Goal: Task Accomplishment & Management: Manage account settings

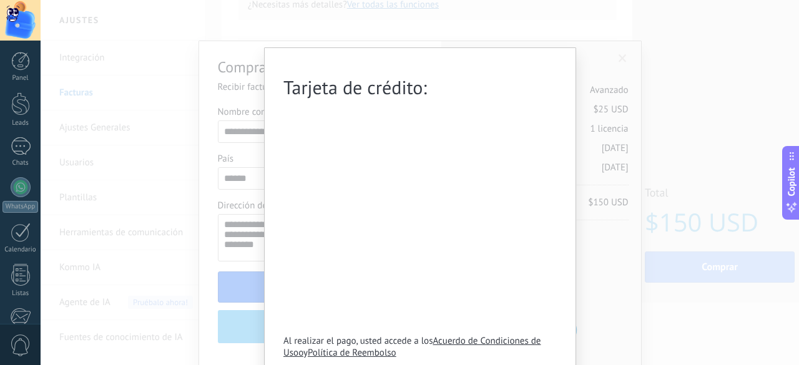
scroll to position [50, 0]
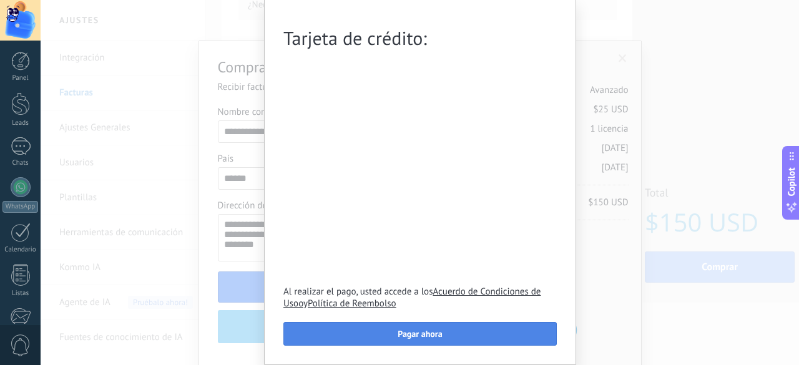
click at [409, 334] on span "Pagar ahora" at bounding box center [420, 334] width 44 height 9
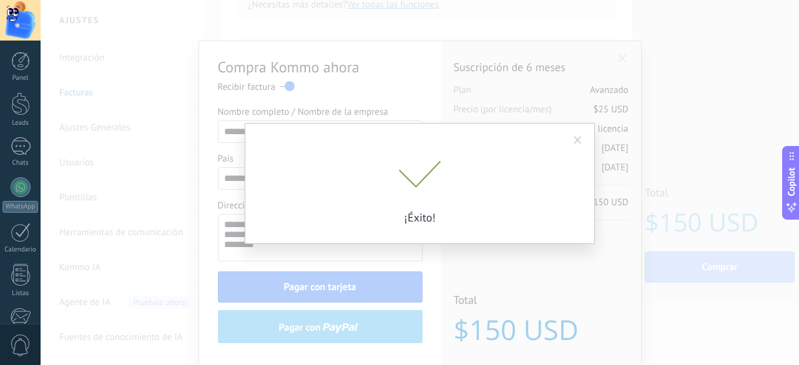
scroll to position [0, 0]
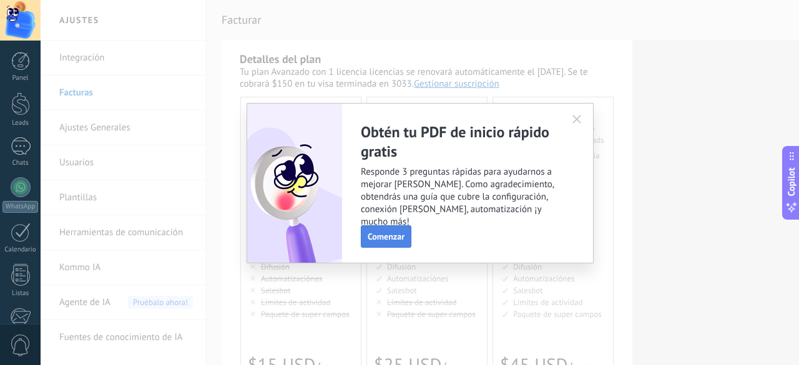
click at [384, 233] on span "Comenzar" at bounding box center [386, 236] width 37 height 9
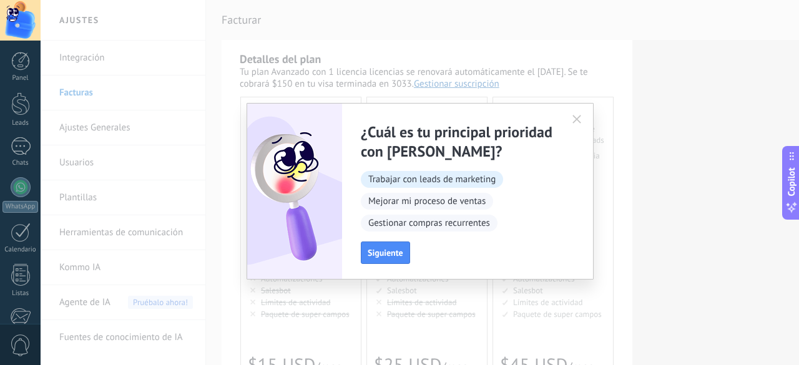
click at [457, 179] on span "Trabajar con leads de marketing" at bounding box center [432, 179] width 142 height 17
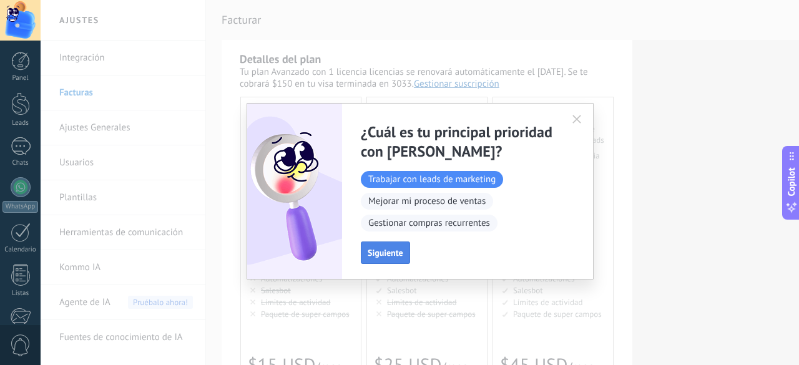
click at [394, 258] on button "Siguiente" at bounding box center [385, 253] width 49 height 22
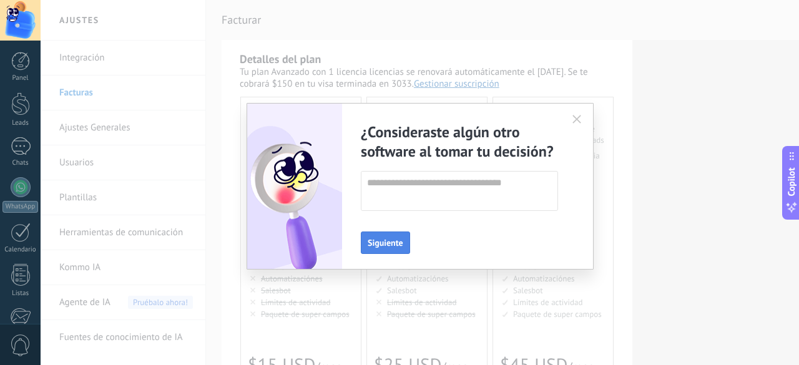
click at [393, 247] on span "Siguiente" at bounding box center [386, 242] width 36 height 9
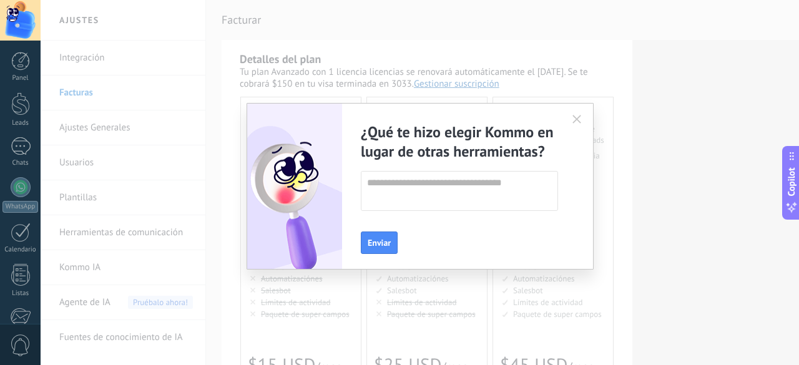
click at [393, 247] on button "Enviar" at bounding box center [379, 243] width 37 height 22
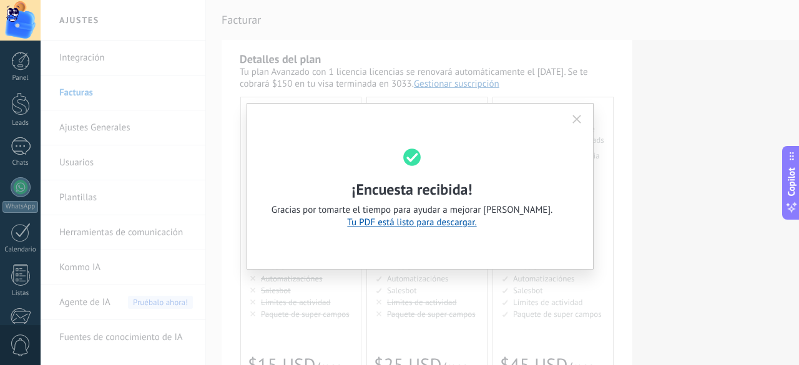
click at [393, 247] on div "¡Encuesta recibida! Gracias por tomarte el tiempo para ayudar a mejorar [PERSON…" at bounding box center [420, 186] width 346 height 165
click at [421, 225] on link "Tu PDF está listo para descargar." at bounding box center [411, 223] width 129 height 12
click at [578, 118] on icon "button" at bounding box center [576, 119] width 9 height 9
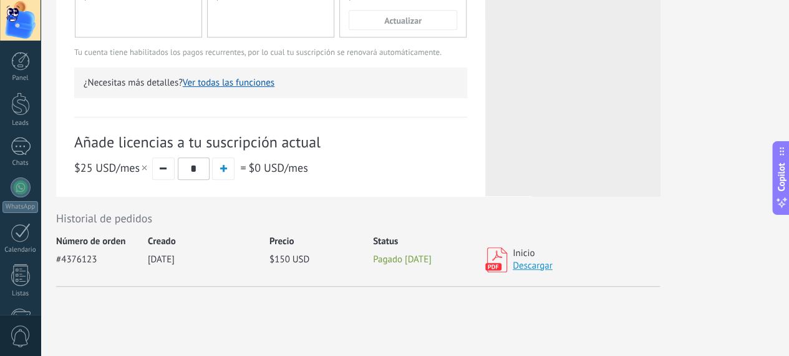
scroll to position [389, 0]
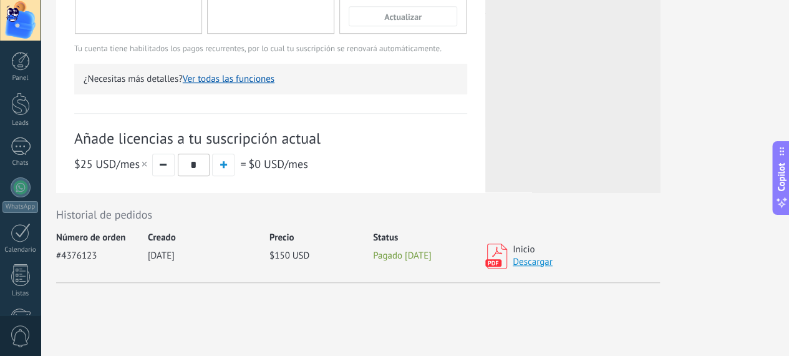
click at [553, 266] on link "Descargar" at bounding box center [533, 262] width 40 height 12
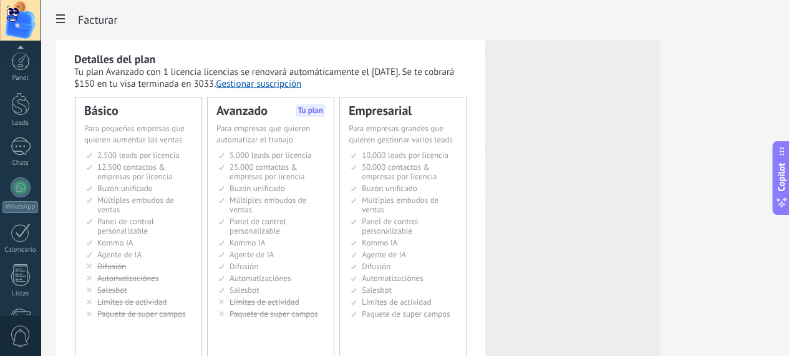
scroll to position [162, 0]
click at [21, 29] on div at bounding box center [20, 20] width 41 height 41
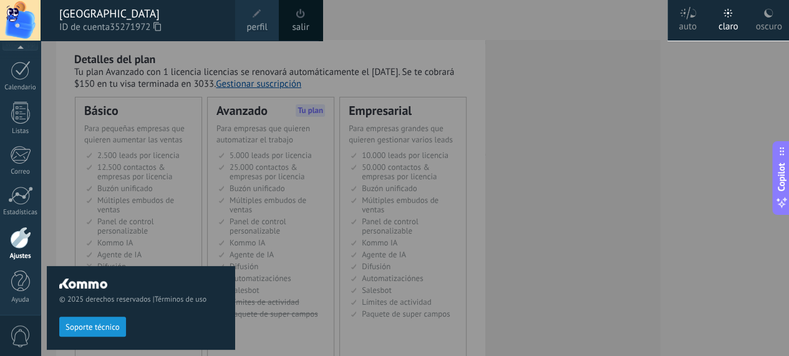
scroll to position [153, 0]
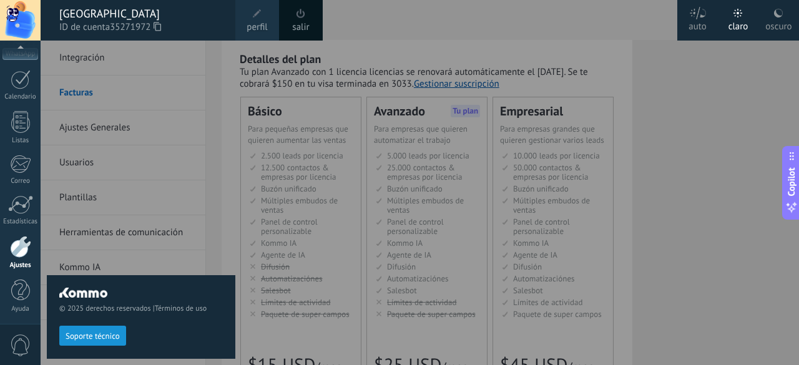
click at [120, 12] on div "[GEOGRAPHIC_DATA]" at bounding box center [141, 14] width 164 height 14
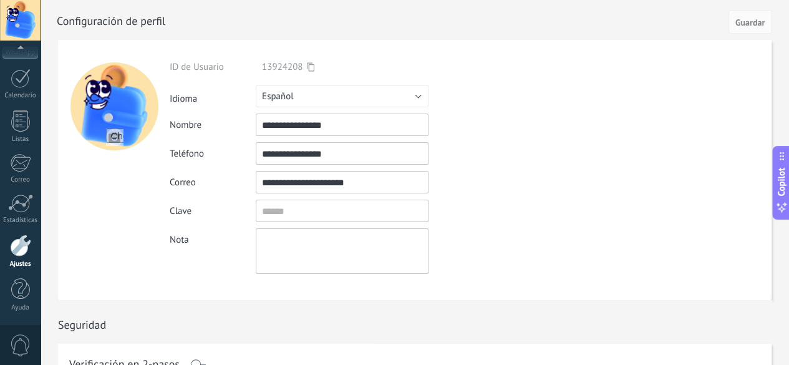
scroll to position [153, 0]
click at [746, 28] on button "Guardar" at bounding box center [750, 22] width 43 height 24
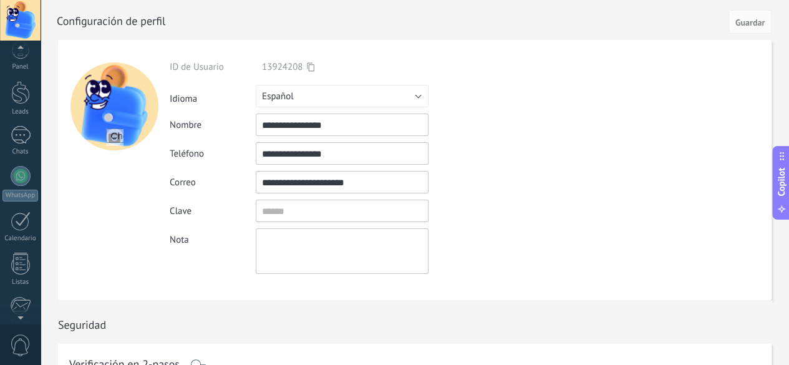
scroll to position [0, 0]
click at [20, 49] on div "Panel Leads Chats WhatsApp Clientes" at bounding box center [40, 183] width 81 height 284
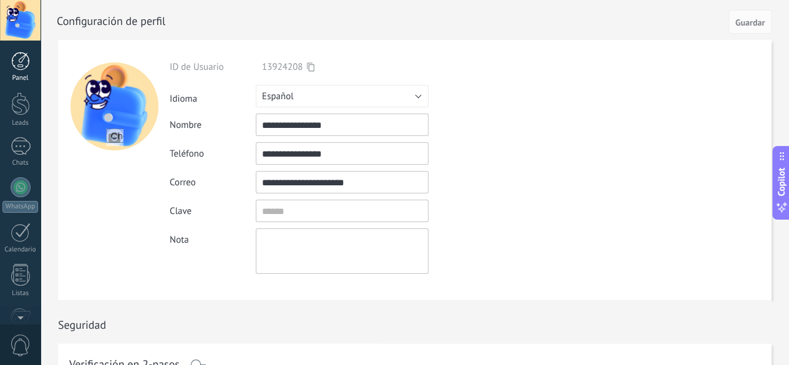
click at [16, 70] on div at bounding box center [20, 61] width 19 height 19
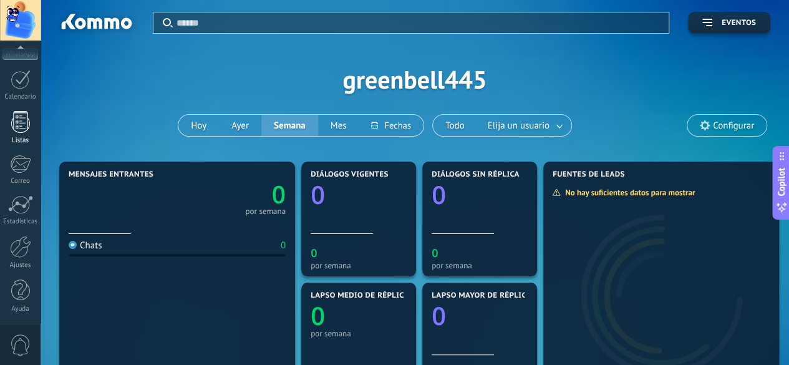
scroll to position [437, 0]
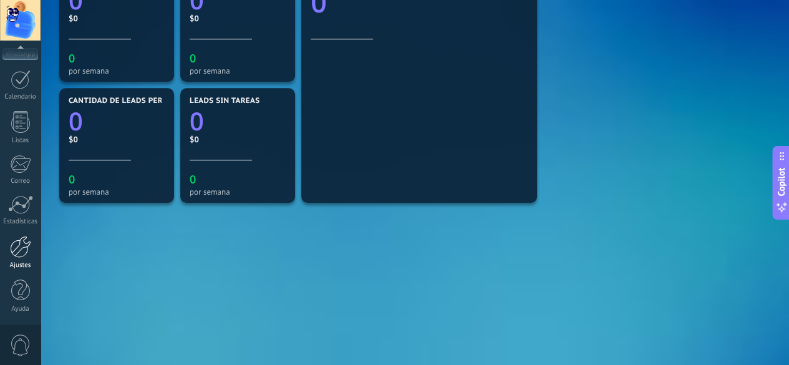
click at [22, 256] on link "Ajustes" at bounding box center [20, 253] width 41 height 34
